Goal: Task Accomplishment & Management: Use online tool/utility

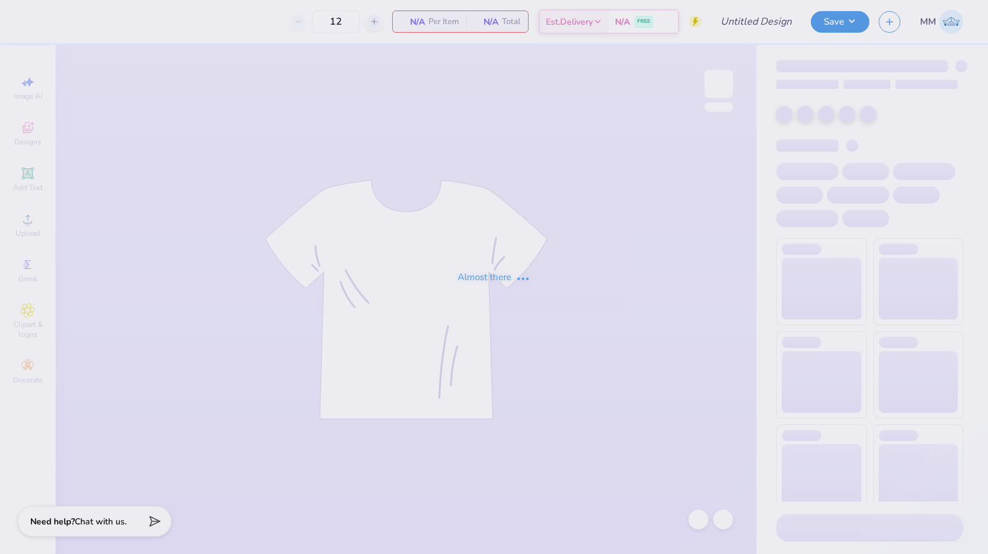
type input "SAE 1"
type input "SA 1"
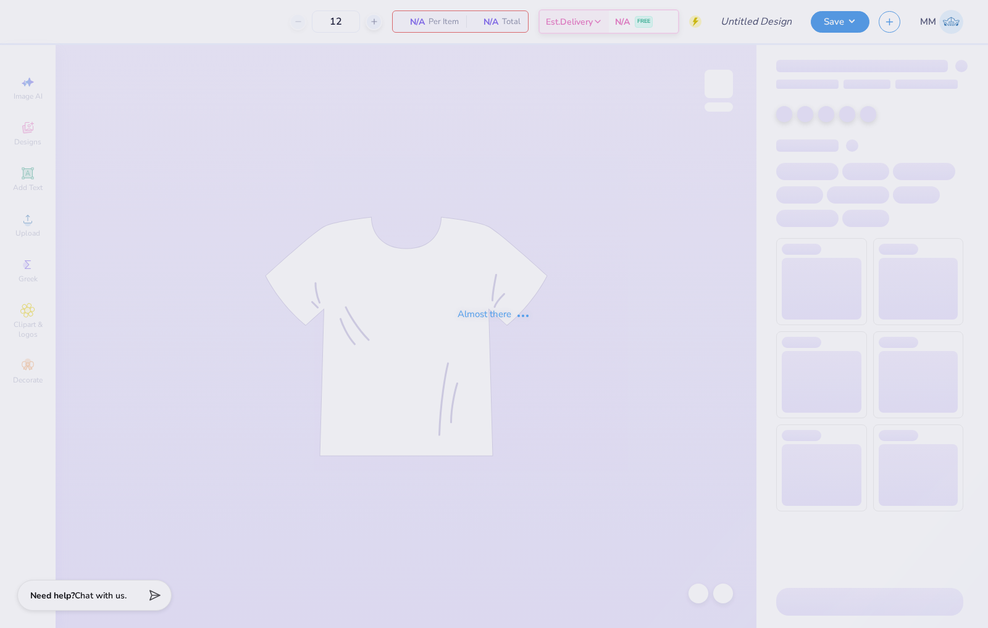
type input "AXiD 1"
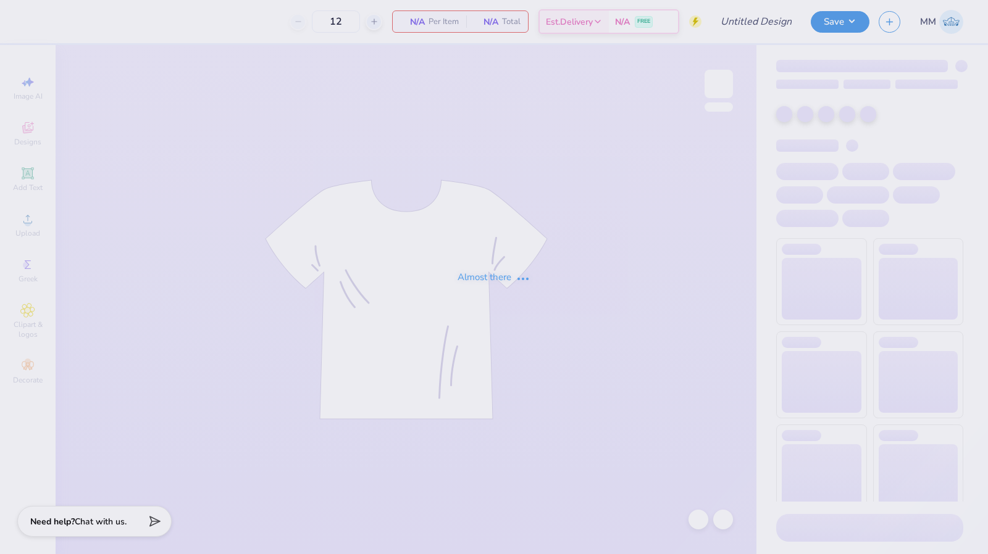
type input "DTD F25 Rush"
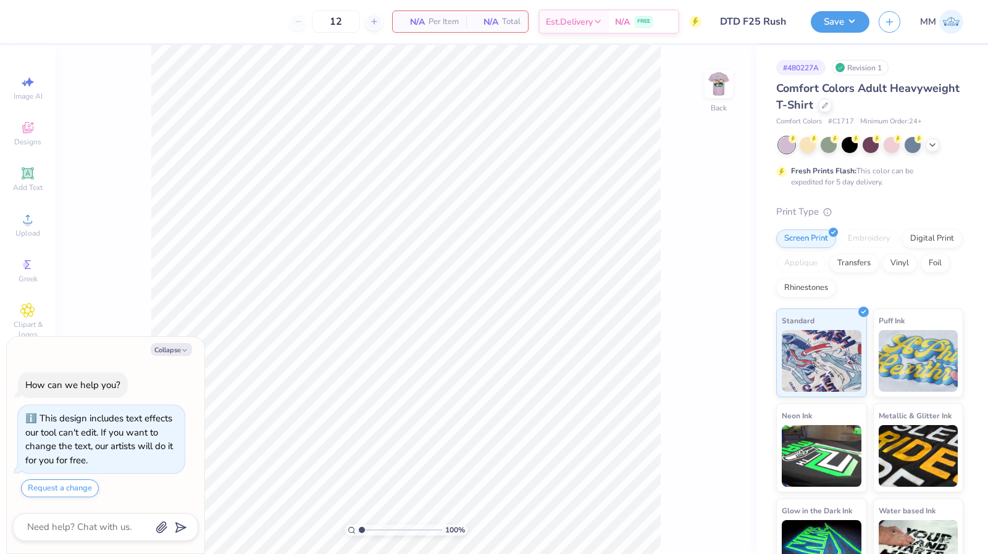
type textarea "x"
